Goal: Task Accomplishment & Management: Use online tool/utility

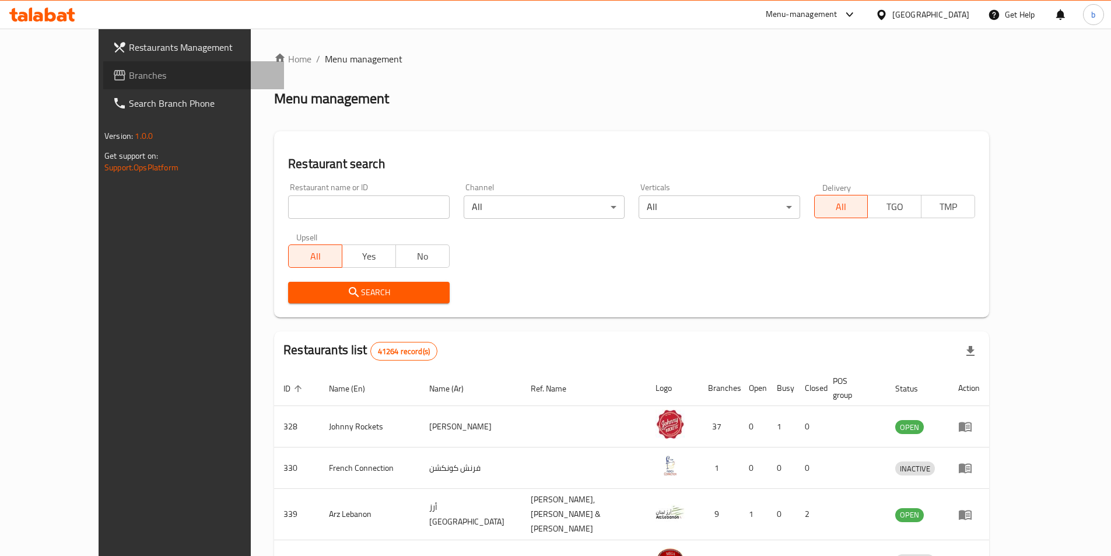
click at [129, 80] on span "Branches" at bounding box center [202, 75] width 146 height 14
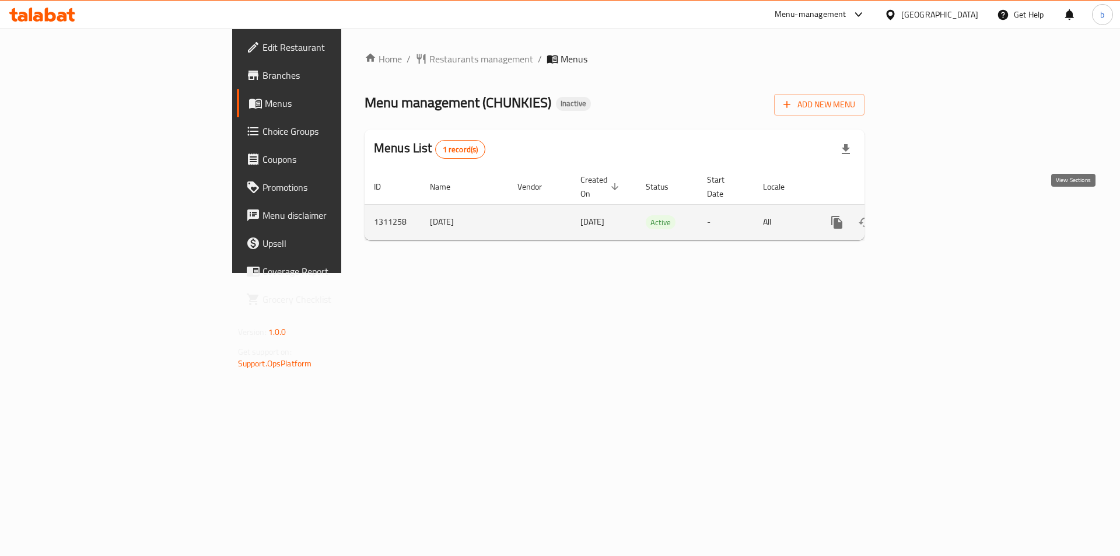
click at [928, 215] on icon "enhanced table" at bounding box center [921, 222] width 14 height 14
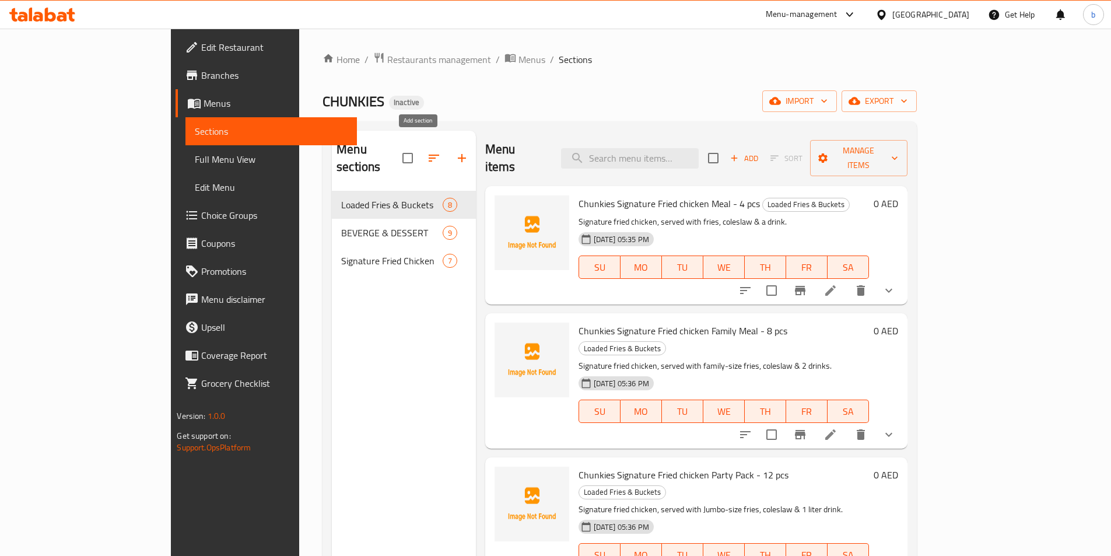
click at [448, 149] on button "button" at bounding box center [462, 158] width 28 height 28
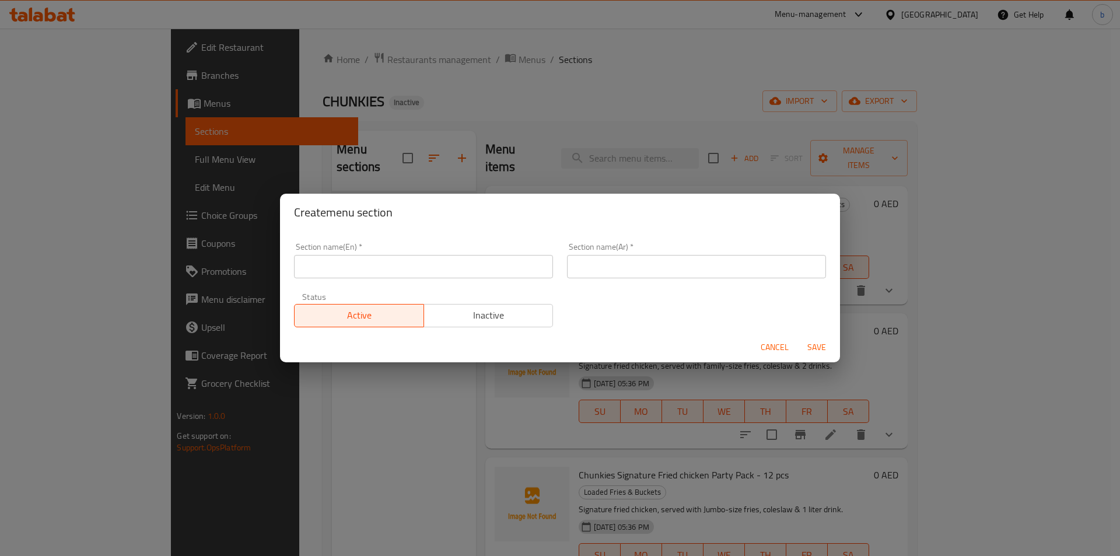
click at [775, 342] on span "Cancel" at bounding box center [774, 347] width 28 height 15
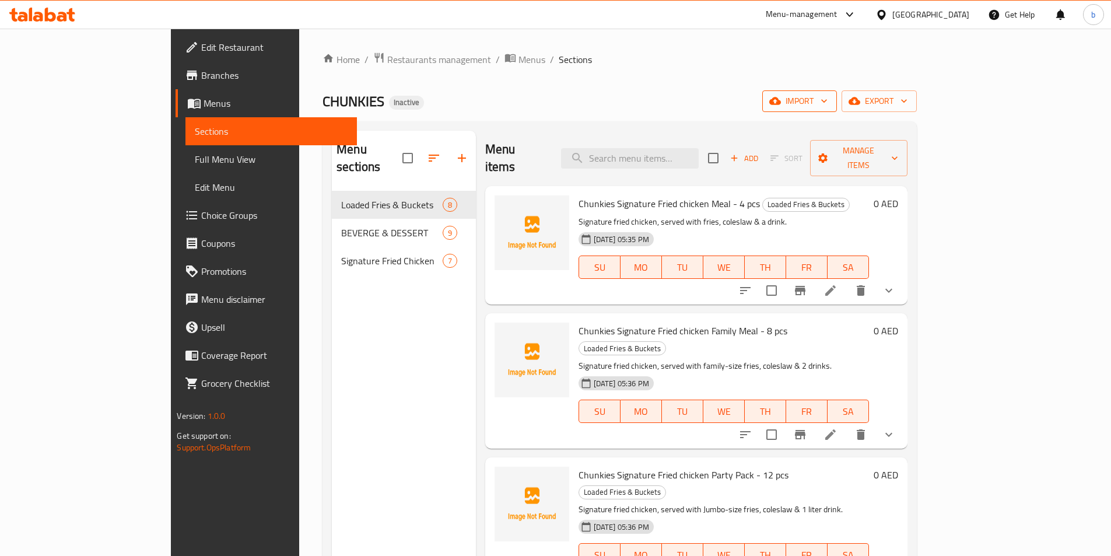
click at [830, 104] on icon "button" at bounding box center [824, 101] width 12 height 12
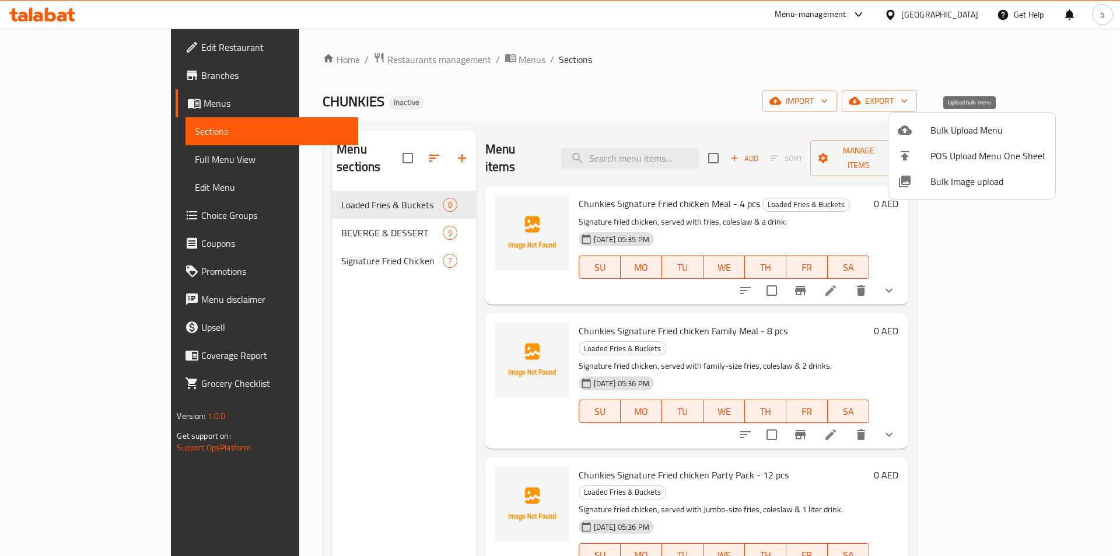
click at [979, 123] on span "Bulk Upload Menu" at bounding box center [987, 130] width 115 height 14
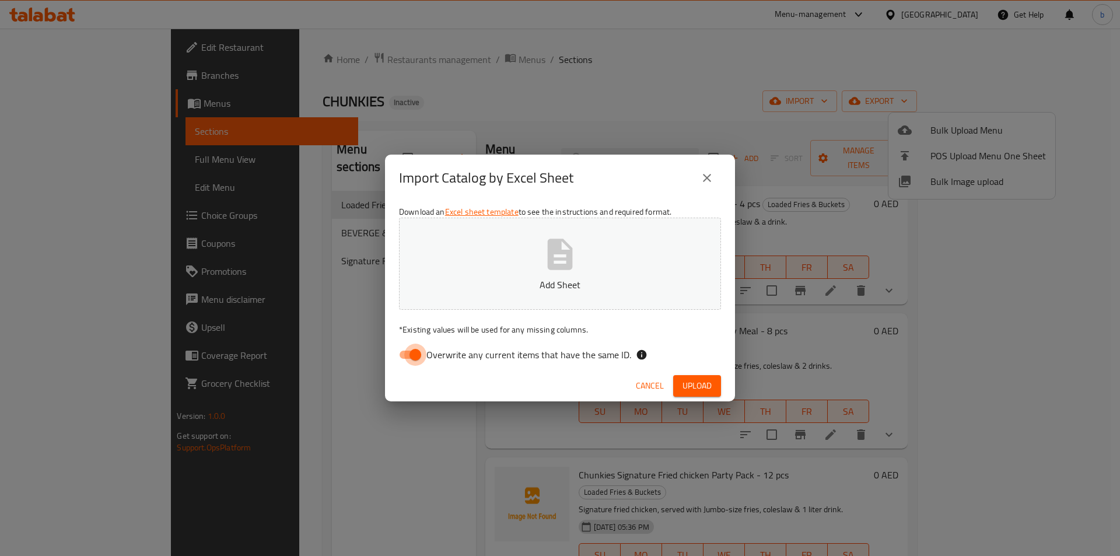
click at [409, 355] on input "Overwrite any current items that have the same ID." at bounding box center [415, 354] width 66 height 22
checkbox input "false"
click at [499, 254] on button "Add Sheet" at bounding box center [560, 263] width 322 height 92
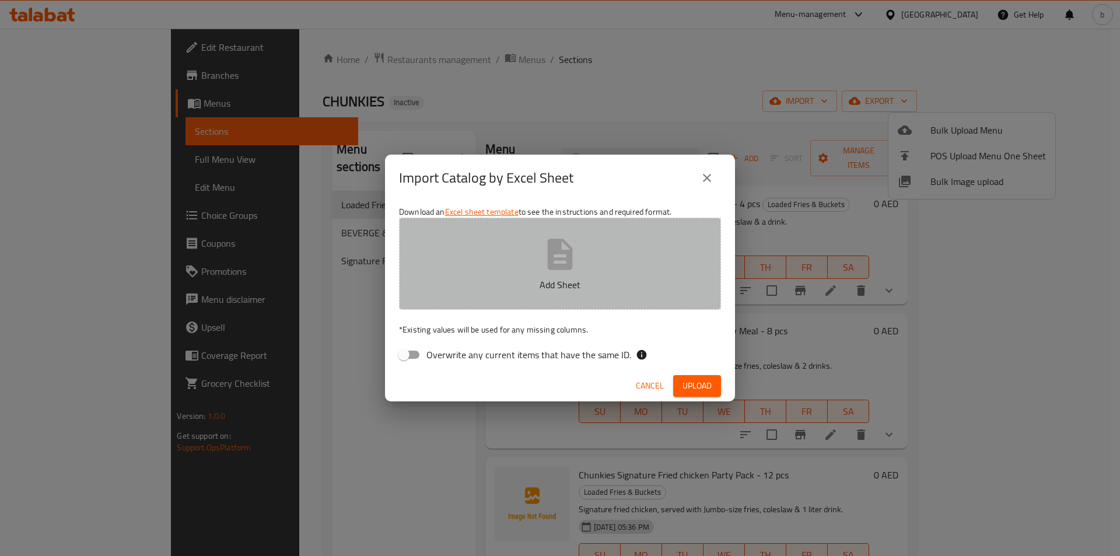
click at [515, 245] on button "Add Sheet" at bounding box center [560, 263] width 322 height 92
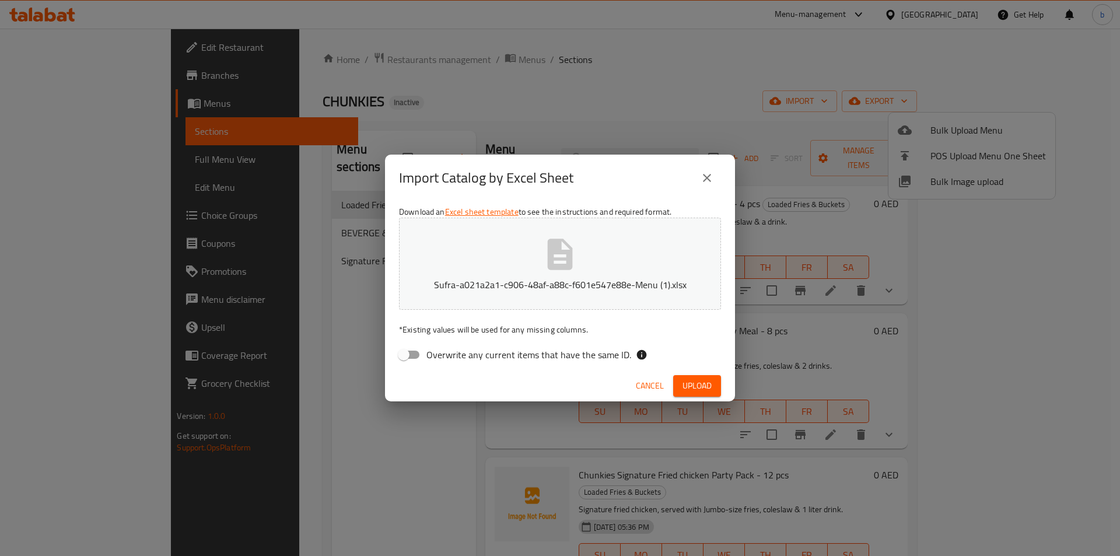
click at [697, 383] on span "Upload" at bounding box center [696, 385] width 29 height 15
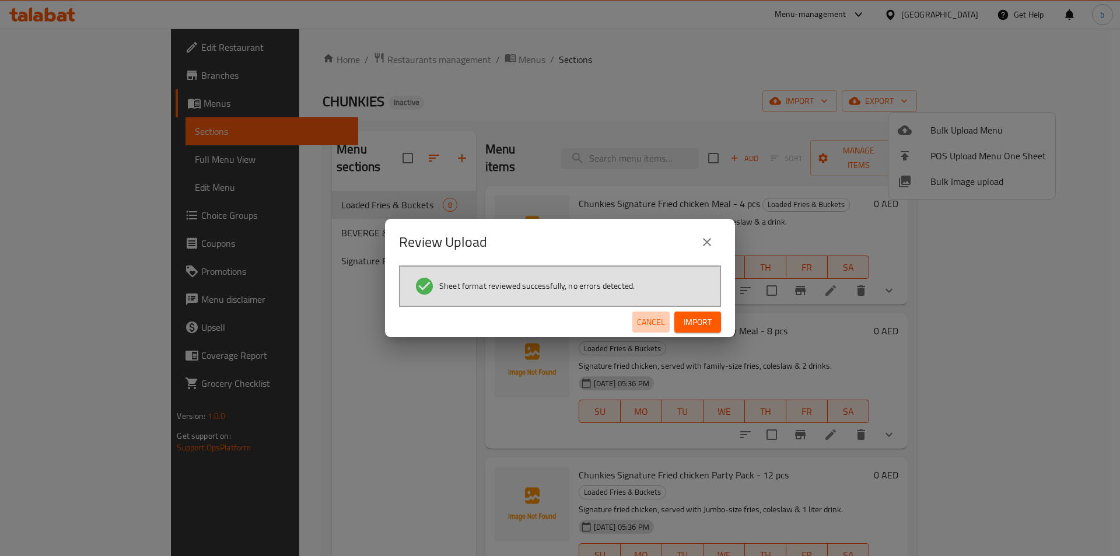
click at [655, 322] on span "Cancel" at bounding box center [651, 322] width 28 height 15
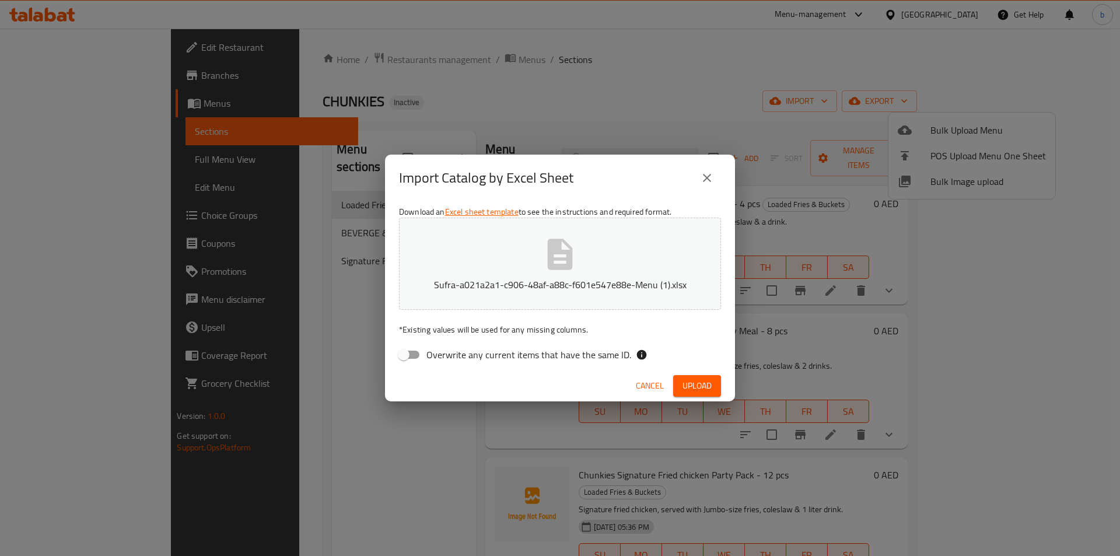
click at [595, 261] on button "Sufra-a021a2a1-c906-48af-a88c-f601e547e88e-Menu (1).xlsx" at bounding box center [560, 263] width 322 height 92
click at [694, 388] on span "Upload" at bounding box center [696, 385] width 29 height 15
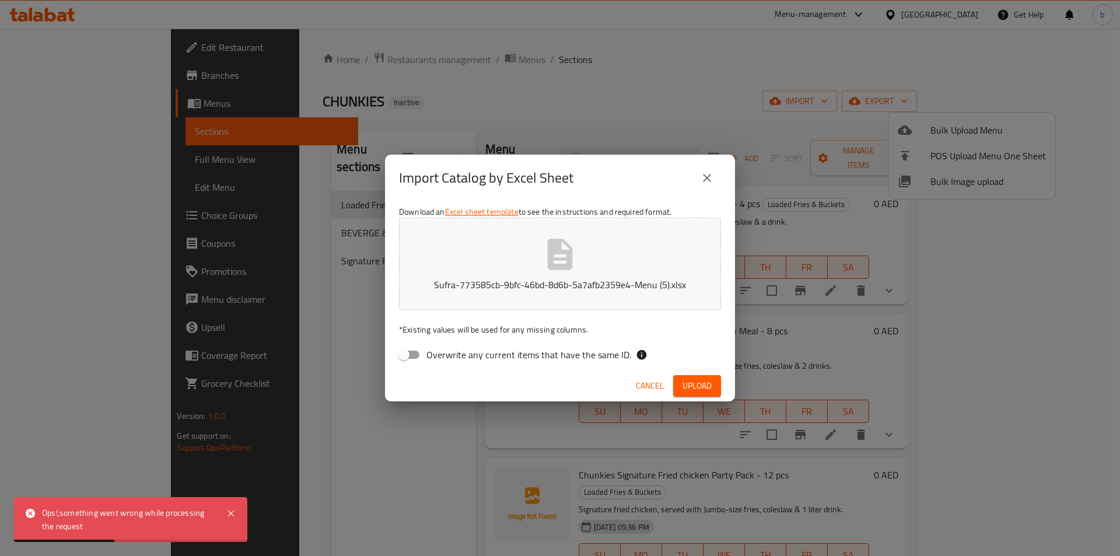
click at [708, 174] on icon "close" at bounding box center [707, 178] width 14 height 14
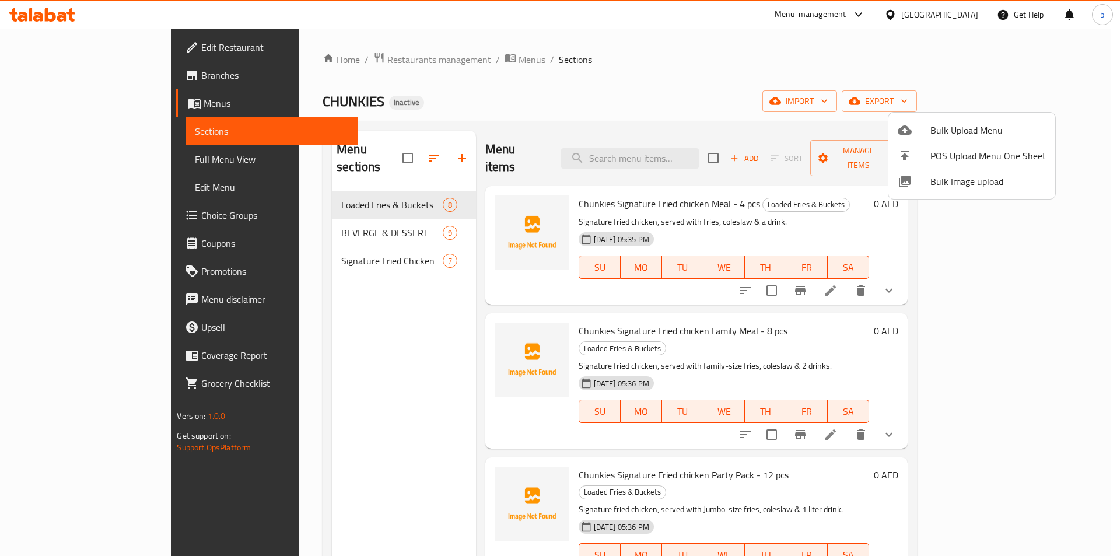
click at [668, 77] on div at bounding box center [560, 278] width 1120 height 556
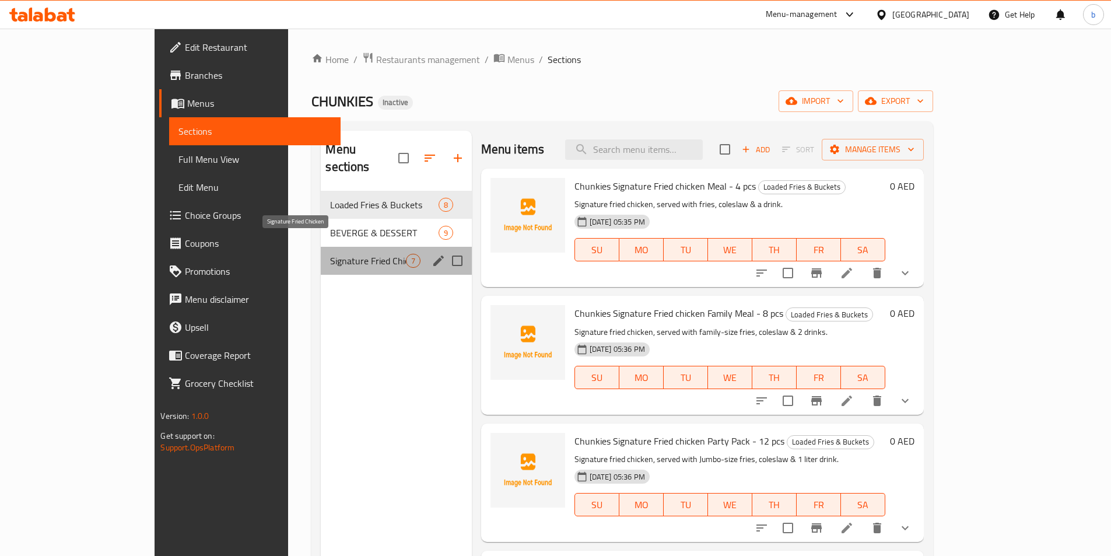
click at [330, 254] on span "Signature Fried Chicken" at bounding box center [367, 261] width 75 height 14
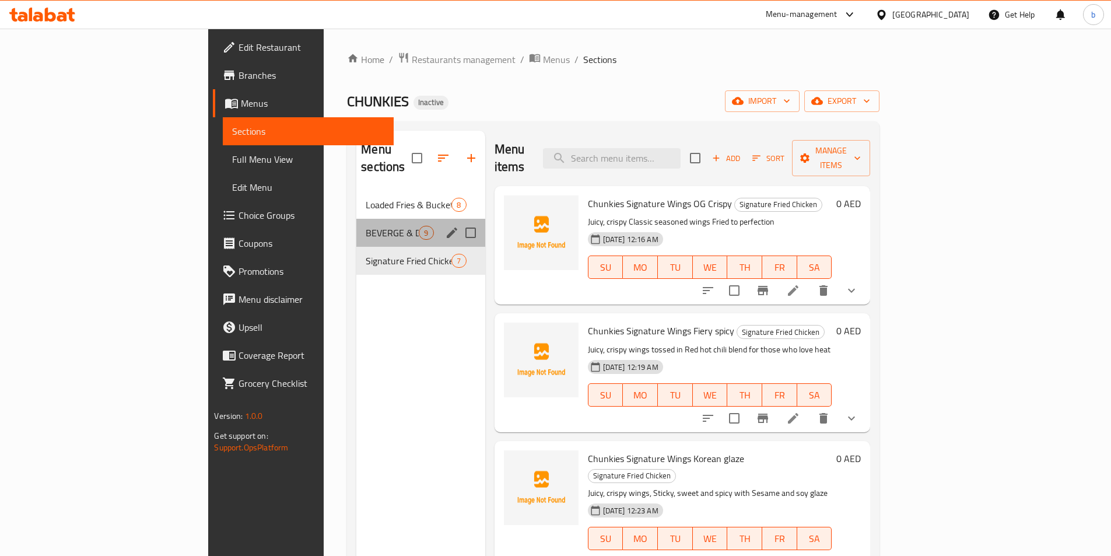
click at [356, 224] on div "BEVERGE & DESSERT 9" at bounding box center [420, 233] width 128 height 28
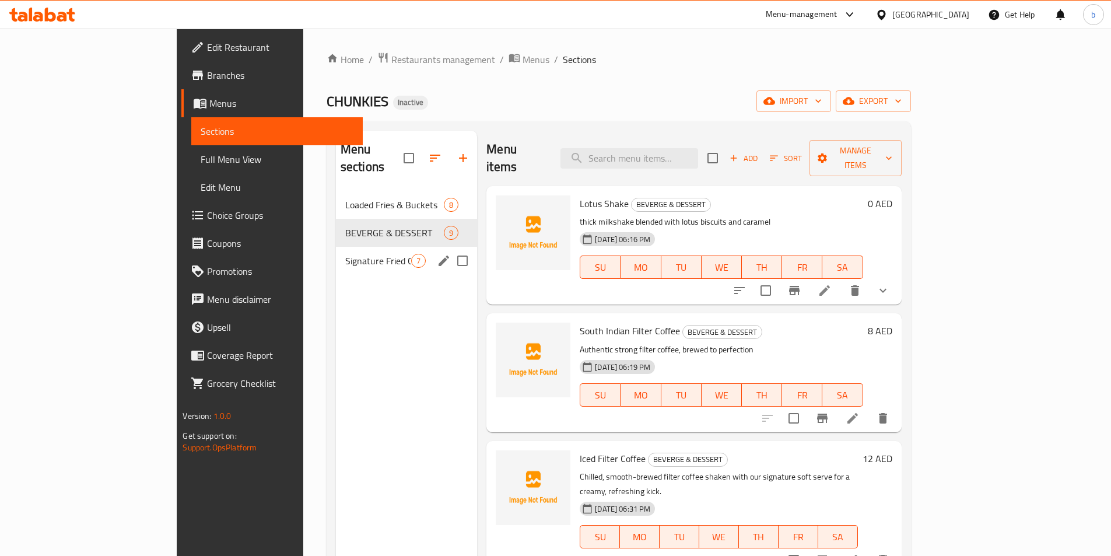
click at [336, 247] on div "Signature Fried Chicken 7" at bounding box center [406, 261] width 141 height 28
